Goal: Task Accomplishment & Management: Complete application form

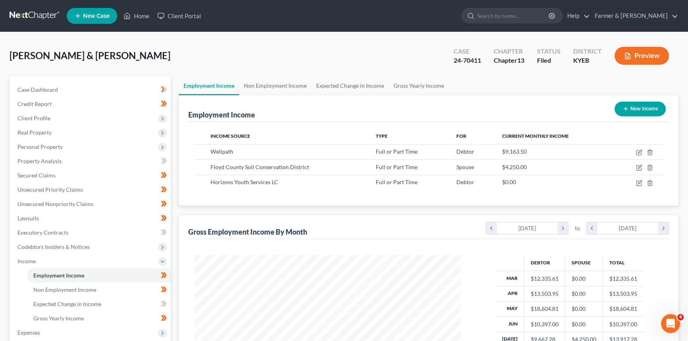
scroll to position [142, 282]
click at [145, 21] on link "Home" at bounding box center [137, 16] width 34 height 14
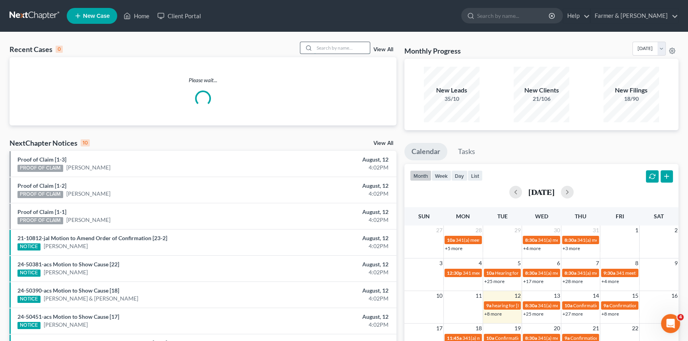
click at [337, 46] on input "search" at bounding box center [342, 48] width 56 height 12
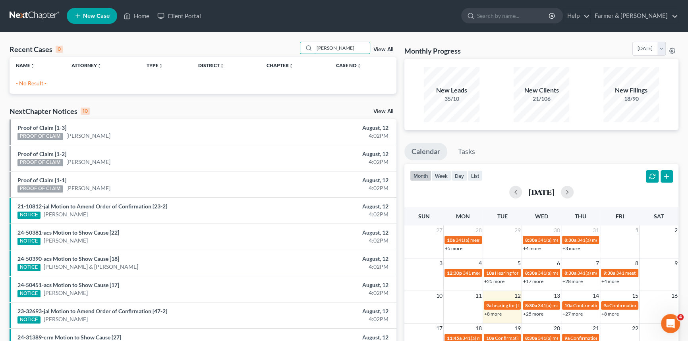
drag, startPoint x: 357, startPoint y: 48, endPoint x: 292, endPoint y: 48, distance: 65.1
click at [292, 48] on div "Recent Cases 0 [PERSON_NAME] View All" at bounding box center [203, 49] width 387 height 15
type input "[PERSON_NAME]"
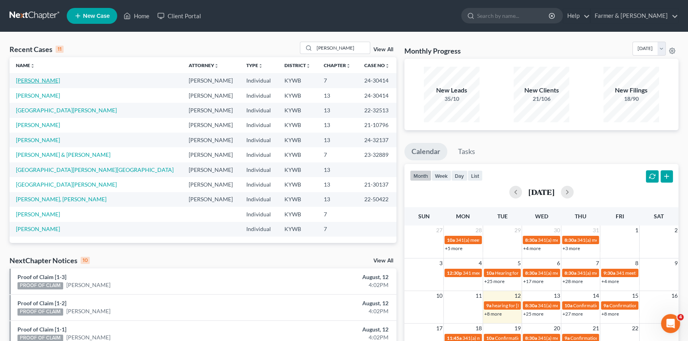
click at [39, 81] on link "[PERSON_NAME]" at bounding box center [38, 80] width 44 height 7
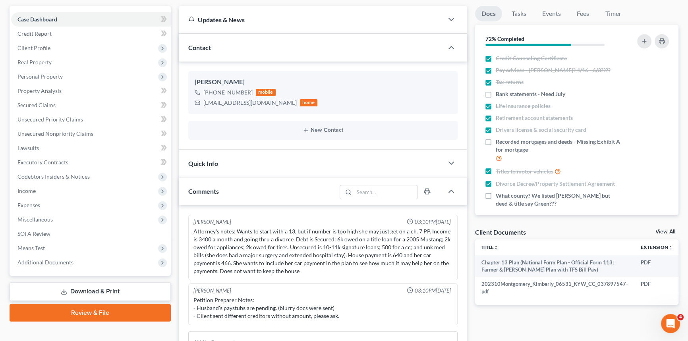
scroll to position [72, 0]
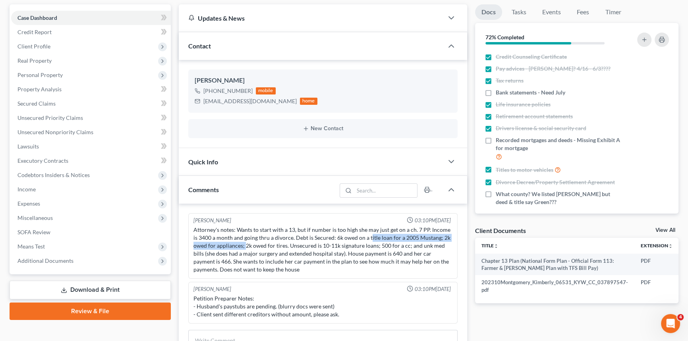
drag, startPoint x: 245, startPoint y: 244, endPoint x: 363, endPoint y: 238, distance: 118.5
click at [363, 238] on div "Attorney's notes: Wants to start with a 13, but if number is too high she may j…" at bounding box center [322, 250] width 259 height 48
click at [338, 241] on div "Attorney's notes: Wants to start with a 13, but if number is too high she may j…" at bounding box center [322, 250] width 259 height 48
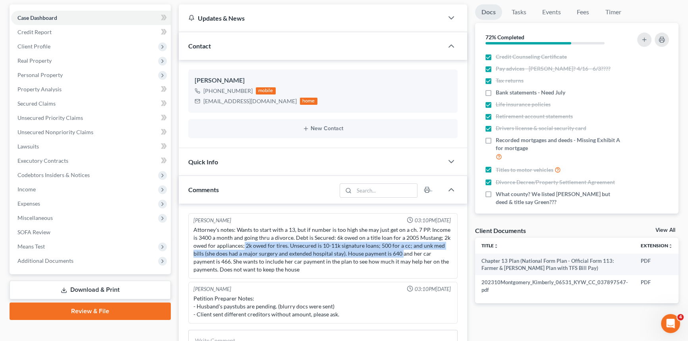
drag, startPoint x: 243, startPoint y: 245, endPoint x: 389, endPoint y: 250, distance: 145.8
click at [389, 250] on div "Attorney's notes: Wants to start with a 13, but if number is too high she may j…" at bounding box center [322, 250] width 259 height 48
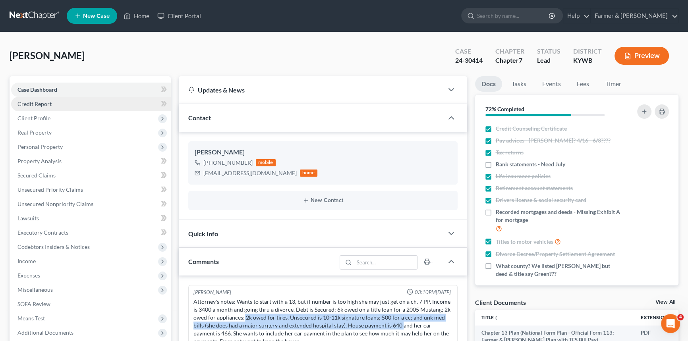
click at [33, 103] on span "Credit Report" at bounding box center [34, 103] width 34 height 7
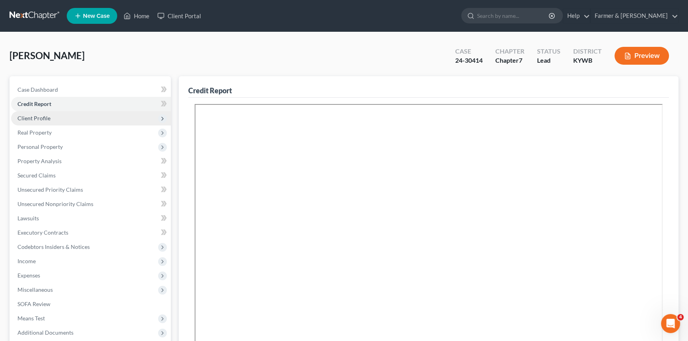
click at [35, 120] on span "Client Profile" at bounding box center [33, 118] width 33 height 7
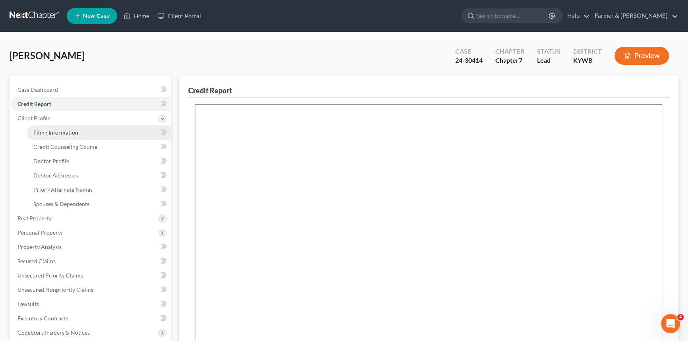
click at [48, 135] on span "Filing Information" at bounding box center [55, 132] width 45 height 7
select select "1"
select select "0"
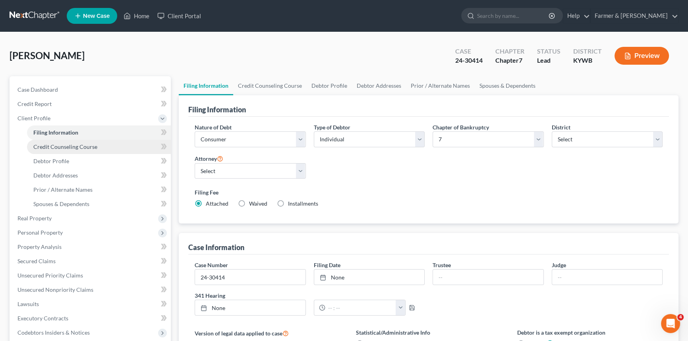
click at [50, 147] on span "Credit Counseling Course" at bounding box center [65, 146] width 64 height 7
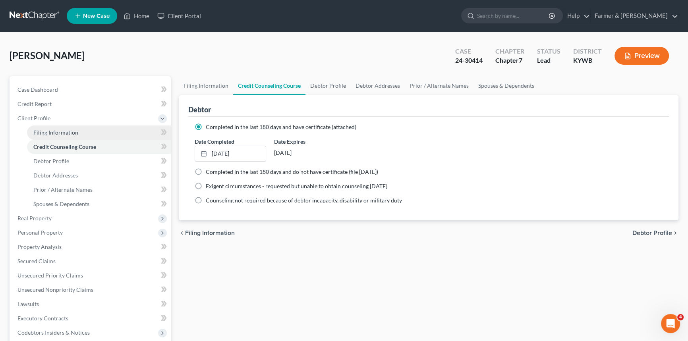
click at [52, 131] on span "Filing Information" at bounding box center [55, 132] width 45 height 7
select select "1"
select select "0"
select select "33"
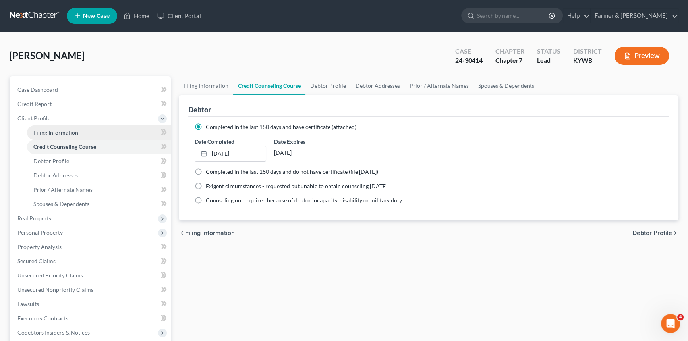
select select "0"
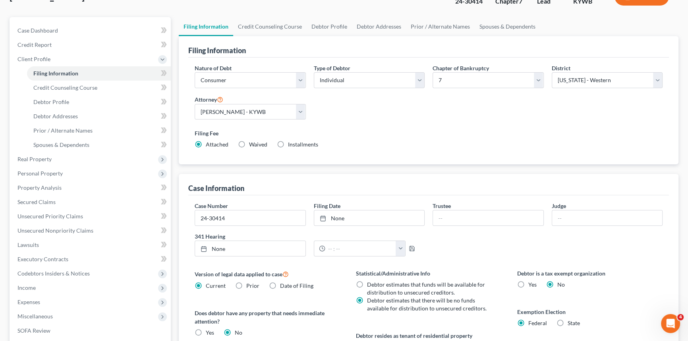
scroll to position [72, 0]
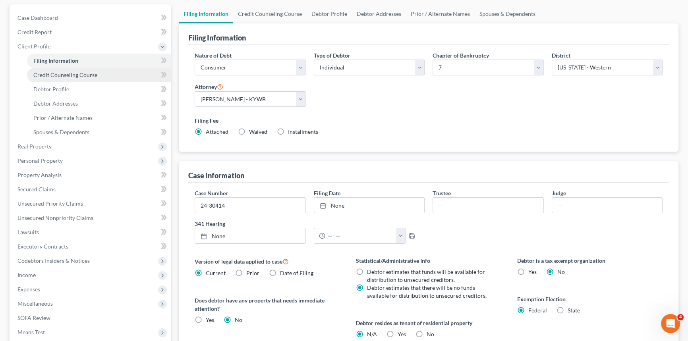
click at [50, 79] on link "Credit Counseling Course" at bounding box center [99, 75] width 144 height 14
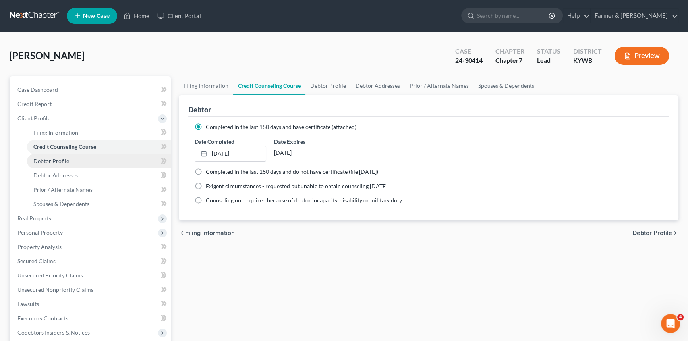
click at [59, 163] on span "Debtor Profile" at bounding box center [51, 161] width 36 height 7
select select "3"
select select "0"
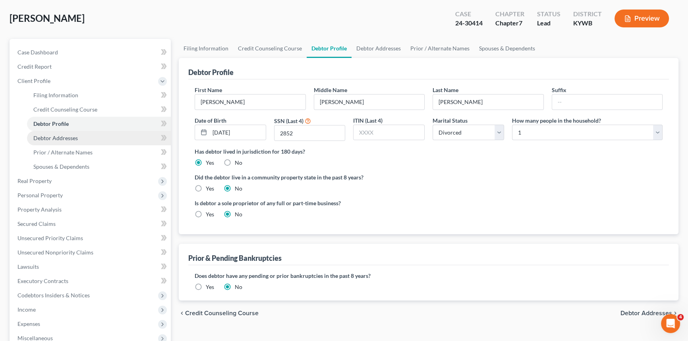
scroll to position [36, 0]
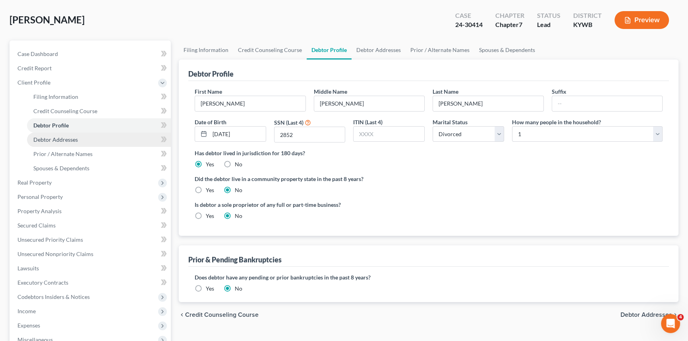
click at [48, 137] on span "Debtor Addresses" at bounding box center [55, 139] width 44 height 7
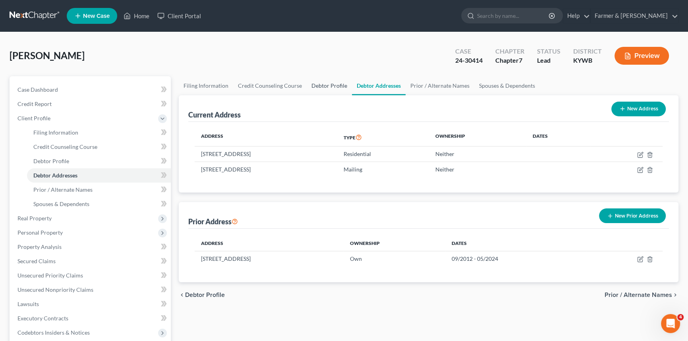
click at [331, 87] on link "Debtor Profile" at bounding box center [329, 85] width 45 height 19
select select "3"
select select "0"
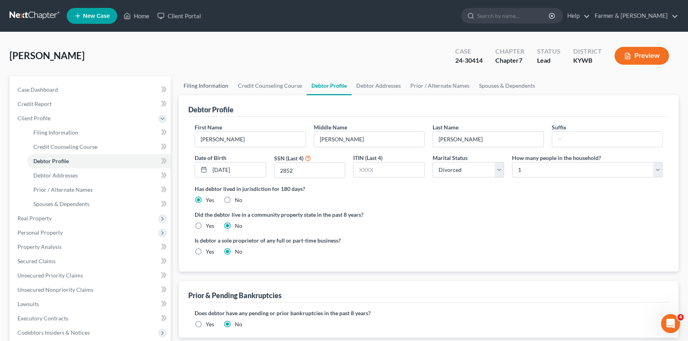
click at [207, 85] on link "Filing Information" at bounding box center [206, 85] width 54 height 19
select select "1"
select select "0"
select select "33"
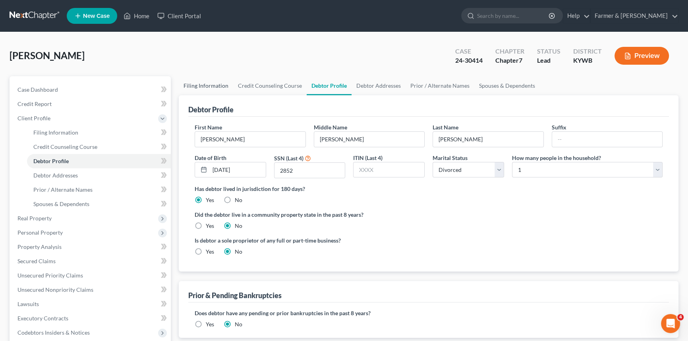
select select "0"
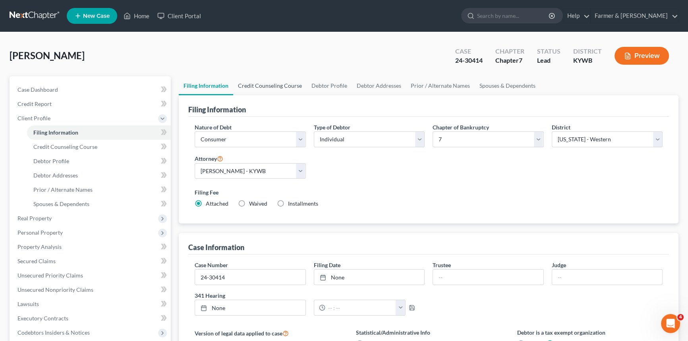
click at [261, 88] on link "Credit Counseling Course" at bounding box center [269, 85] width 73 height 19
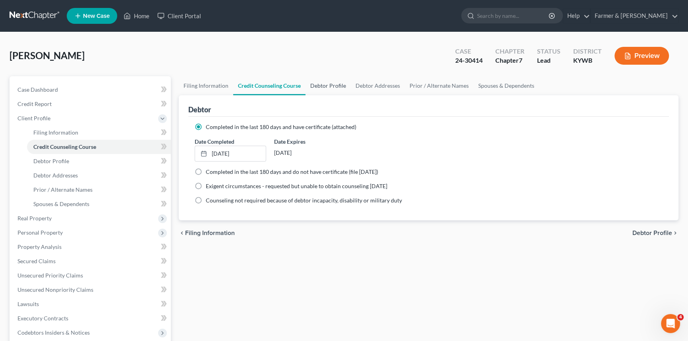
click at [324, 84] on link "Debtor Profile" at bounding box center [327, 85] width 45 height 19
select select "3"
select select "0"
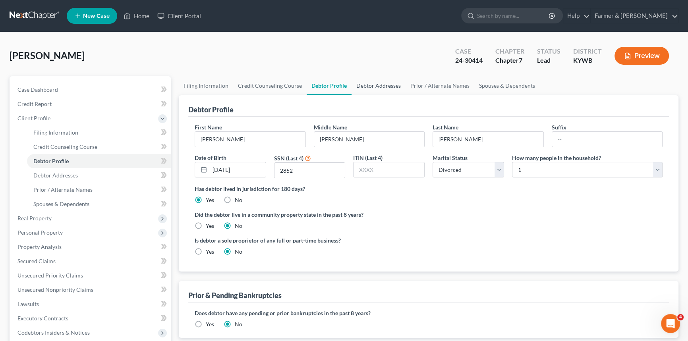
click at [373, 79] on link "Debtor Addresses" at bounding box center [379, 85] width 54 height 19
